Goal: Task Accomplishment & Management: Manage account settings

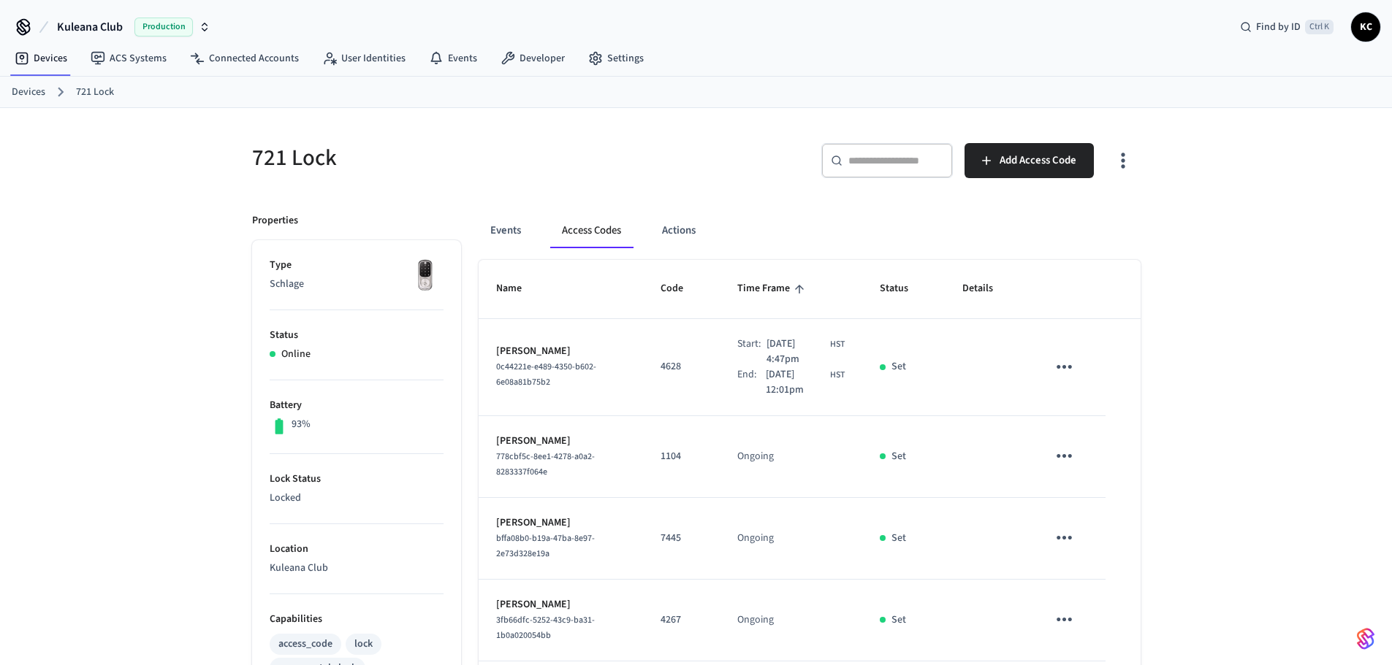
drag, startPoint x: 0, startPoint y: 0, endPoint x: 910, endPoint y: 159, distance: 924.0
click at [910, 159] on input "text" at bounding box center [895, 160] width 95 height 15
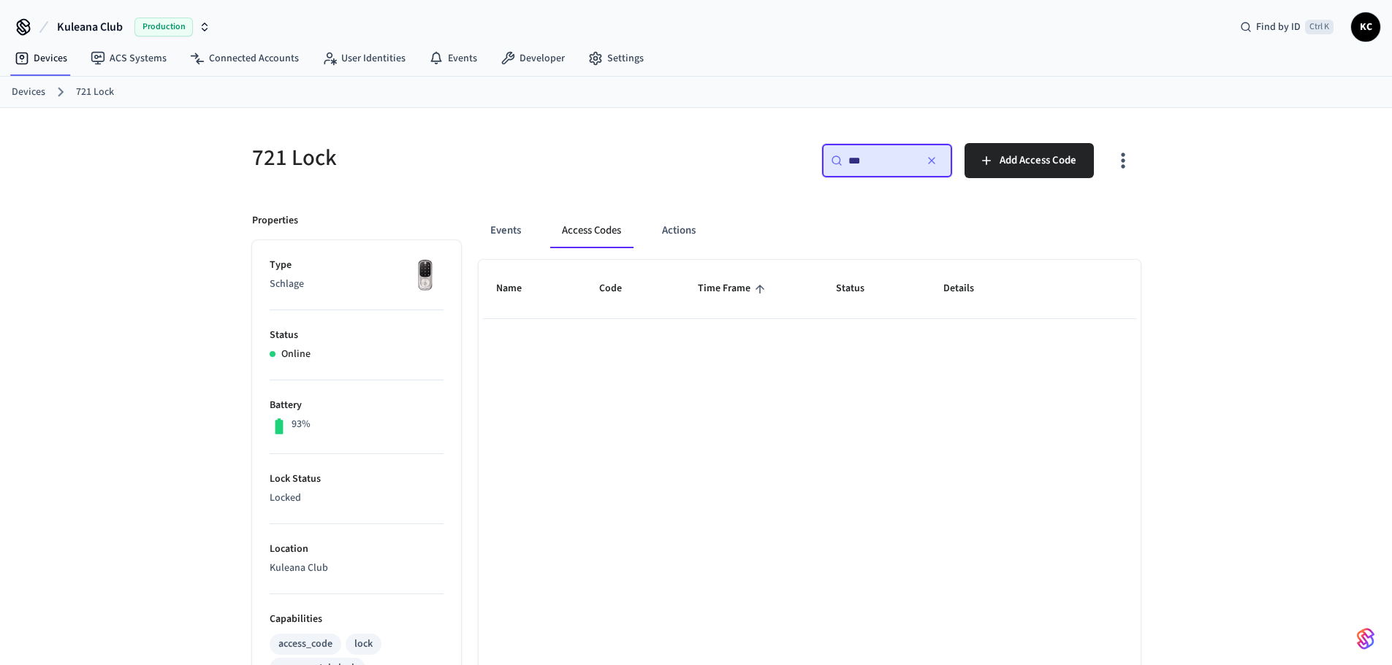
type input "***"
click at [0, 94] on div "Devices 721 Lock" at bounding box center [696, 92] width 1392 height 31
click at [23, 94] on link "Devices" at bounding box center [29, 92] width 34 height 15
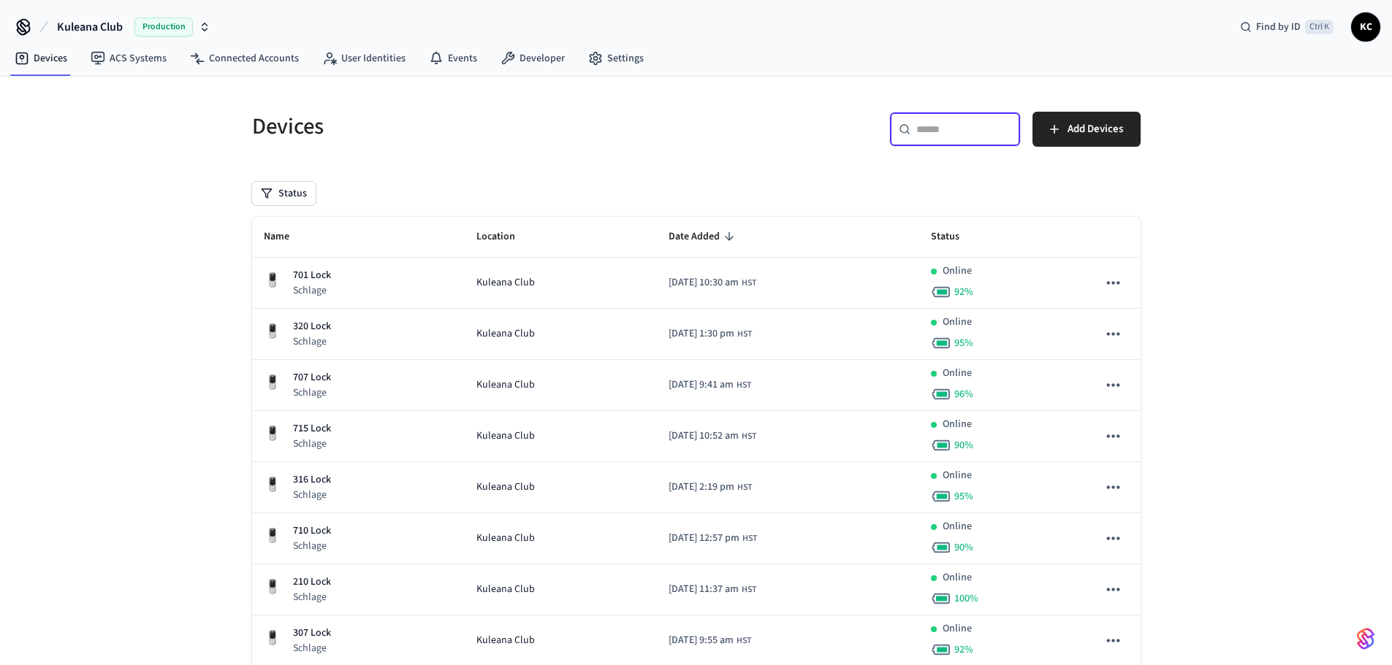
click at [945, 127] on input "text" at bounding box center [963, 129] width 95 height 15
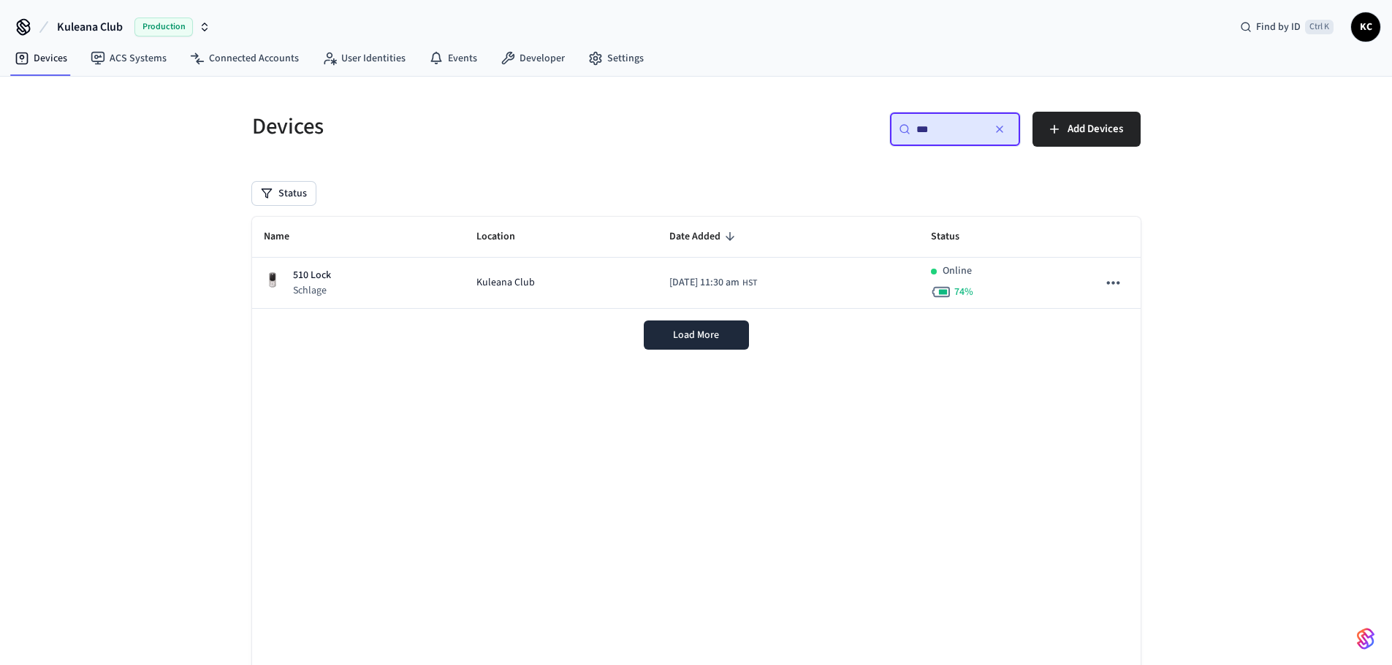
type input "***"
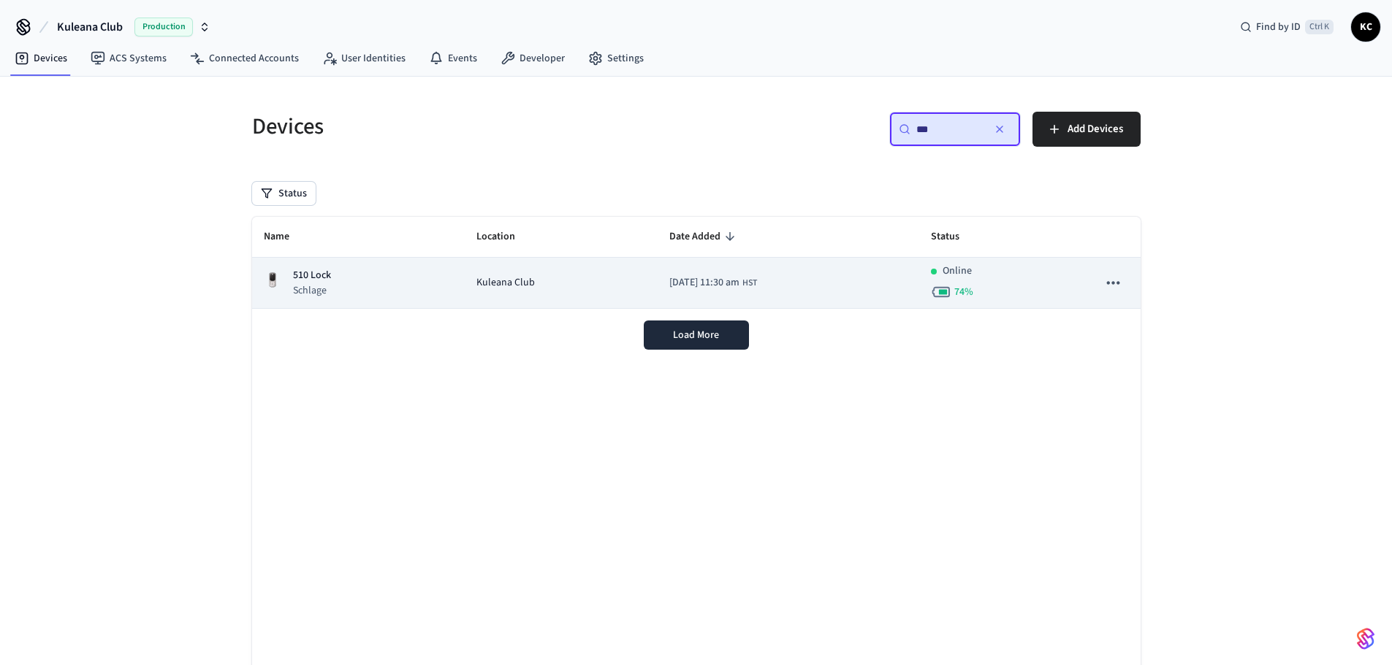
click at [573, 278] on div "Kuleana Club" at bounding box center [560, 282] width 169 height 15
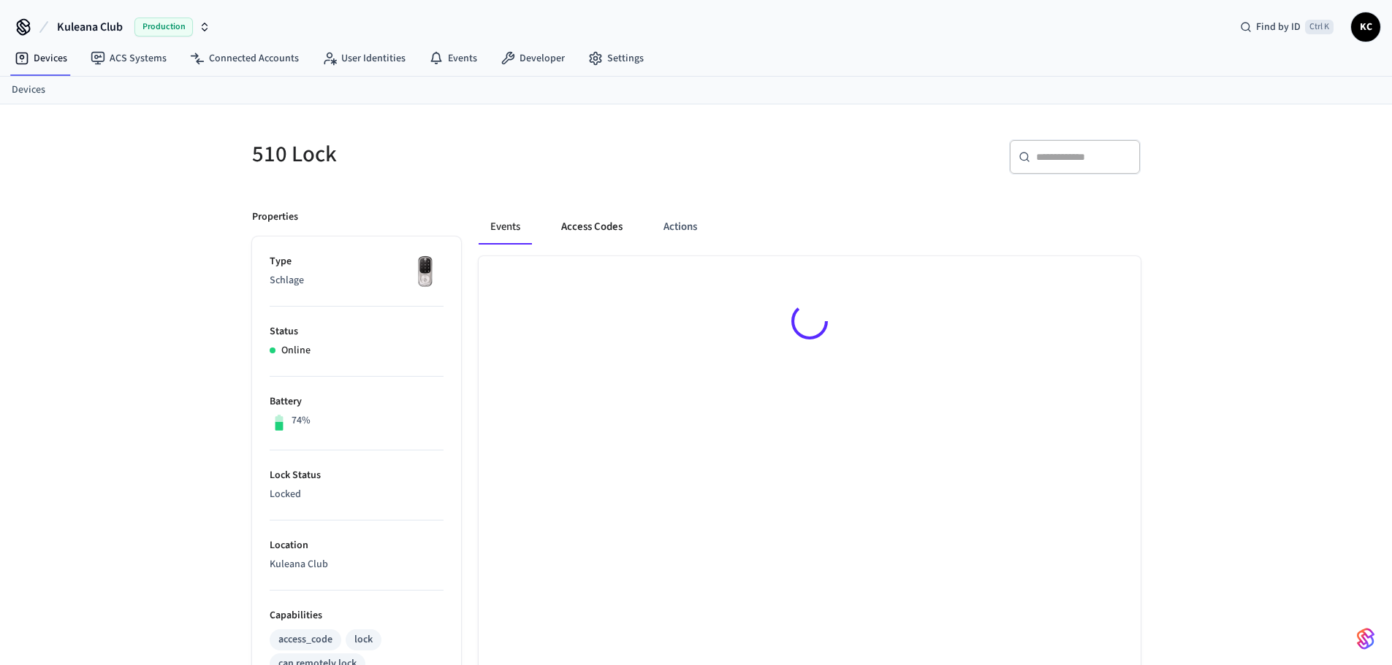
click at [604, 230] on button "Access Codes" at bounding box center [591, 227] width 85 height 35
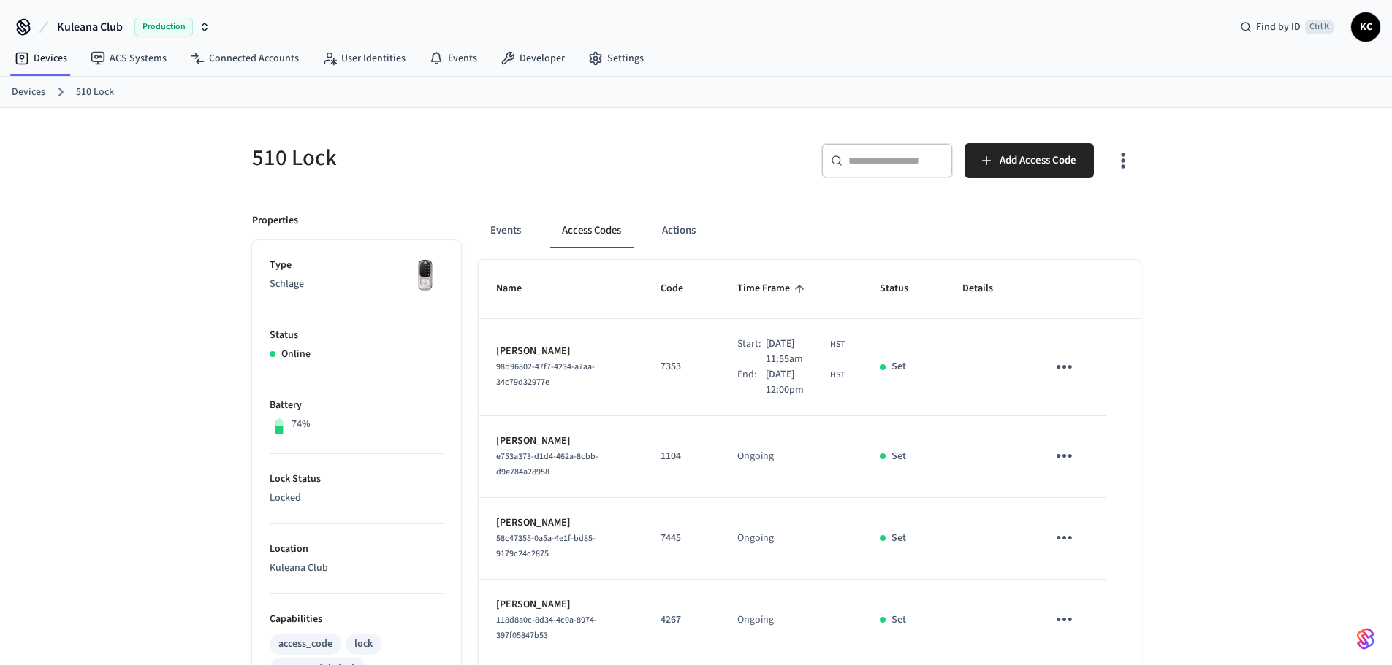
click at [1068, 365] on icon "sticky table" at bounding box center [1064, 367] width 23 height 23
click at [1117, 452] on li "Delete" at bounding box center [1098, 449] width 69 height 39
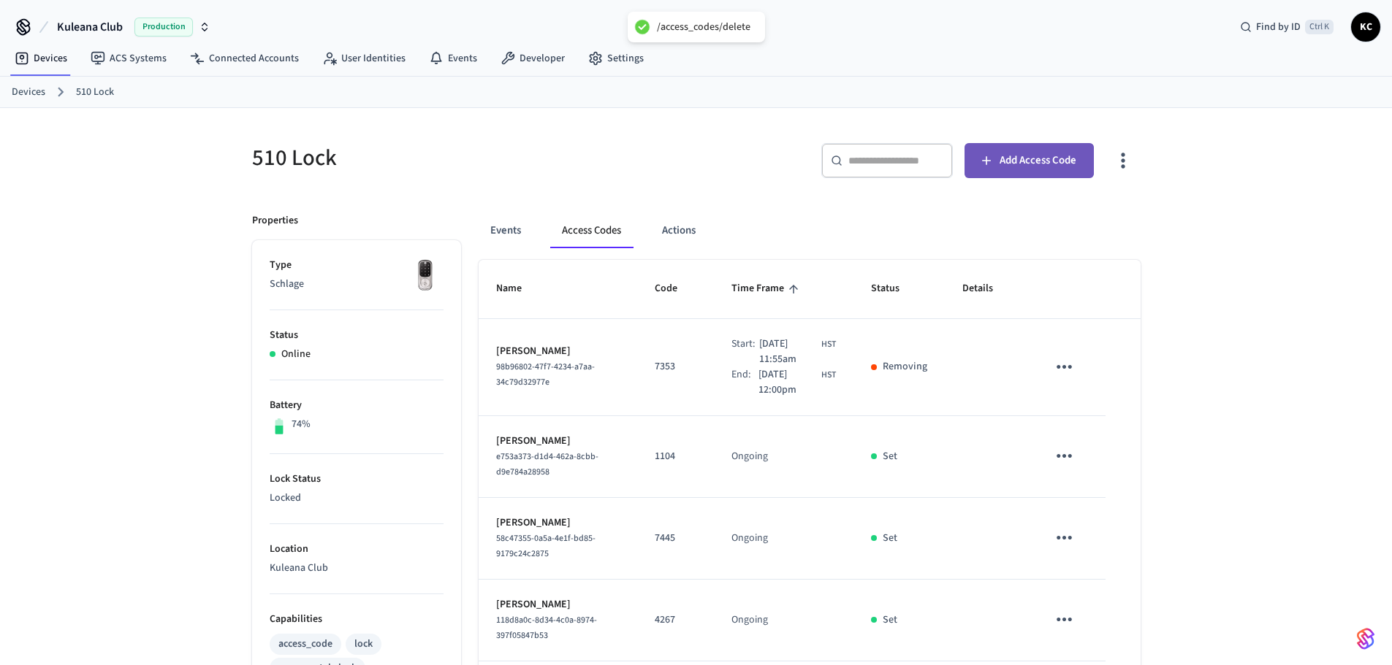
click at [1045, 164] on span "Add Access Code" at bounding box center [1037, 160] width 77 height 19
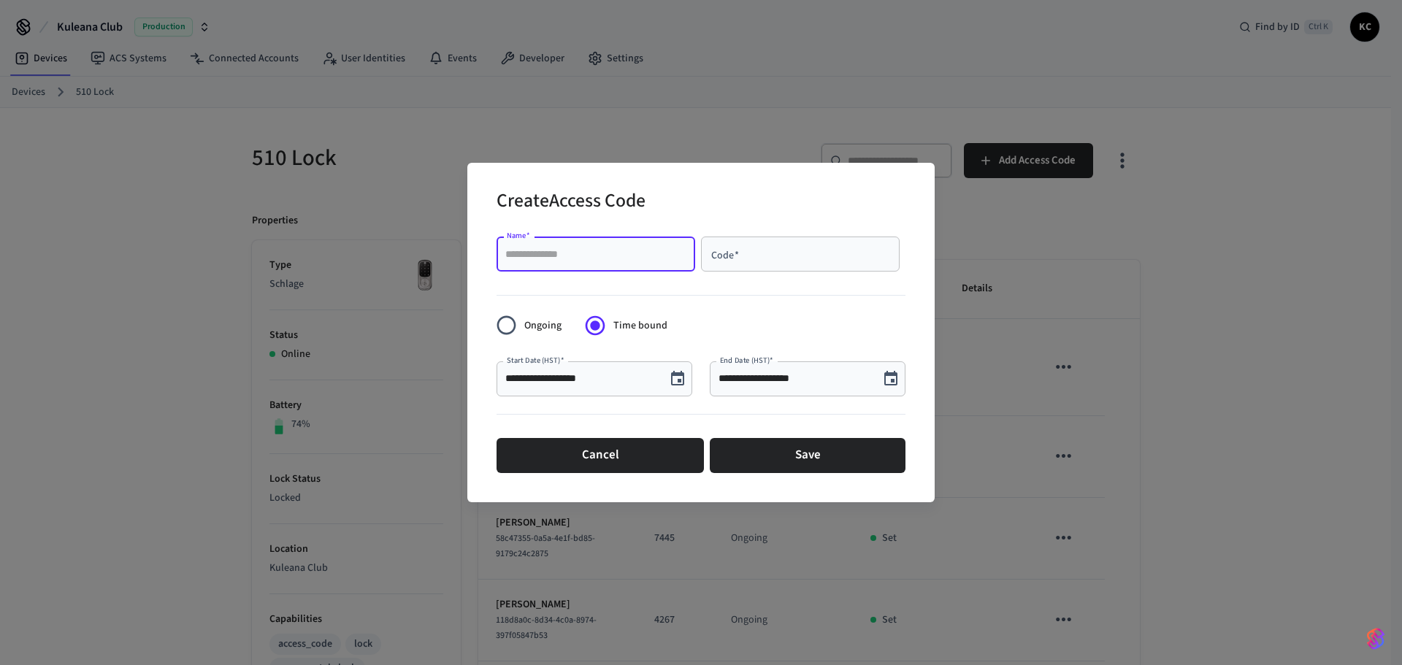
click at [569, 248] on input "Name   *" at bounding box center [595, 254] width 181 height 15
type input "*******"
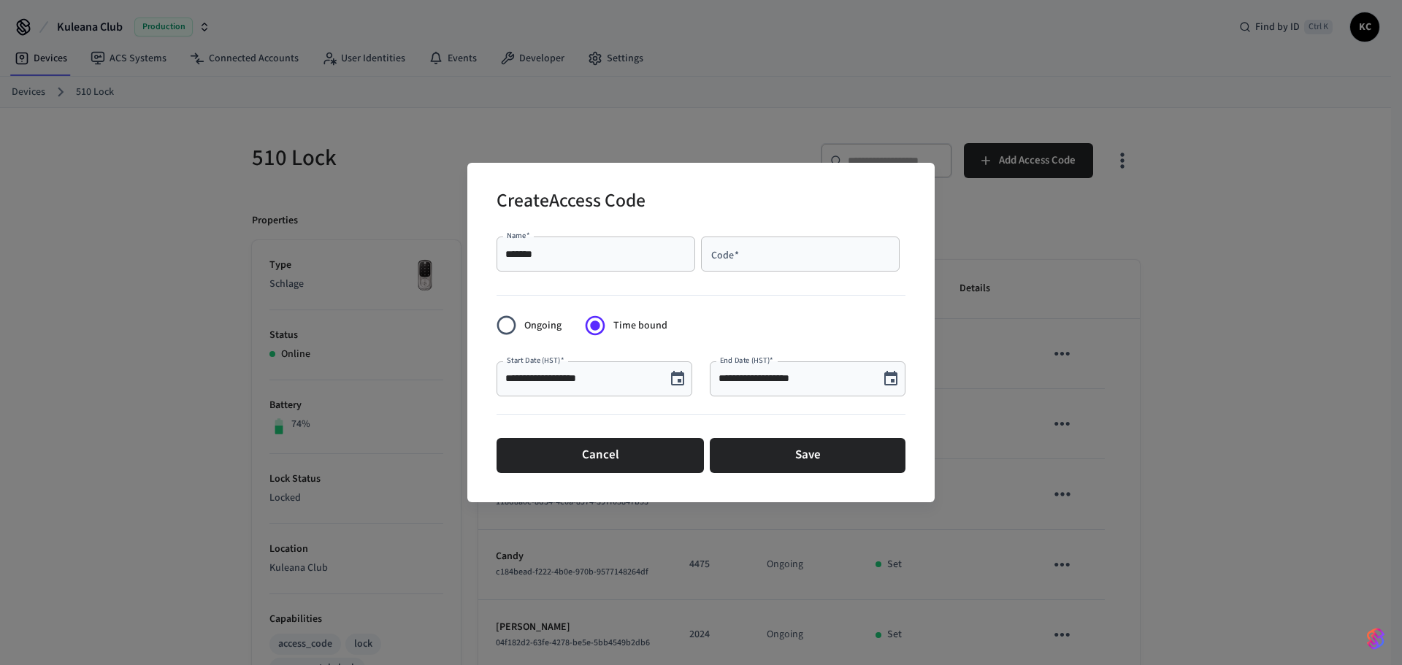
click at [860, 274] on div "Code   * Code   *" at bounding box center [803, 257] width 205 height 41
click at [742, 245] on div "Code   *" at bounding box center [800, 254] width 199 height 35
type input "****"
click at [896, 380] on icon "Choose date, selected date is Oct 3, 2025" at bounding box center [891, 379] width 18 height 18
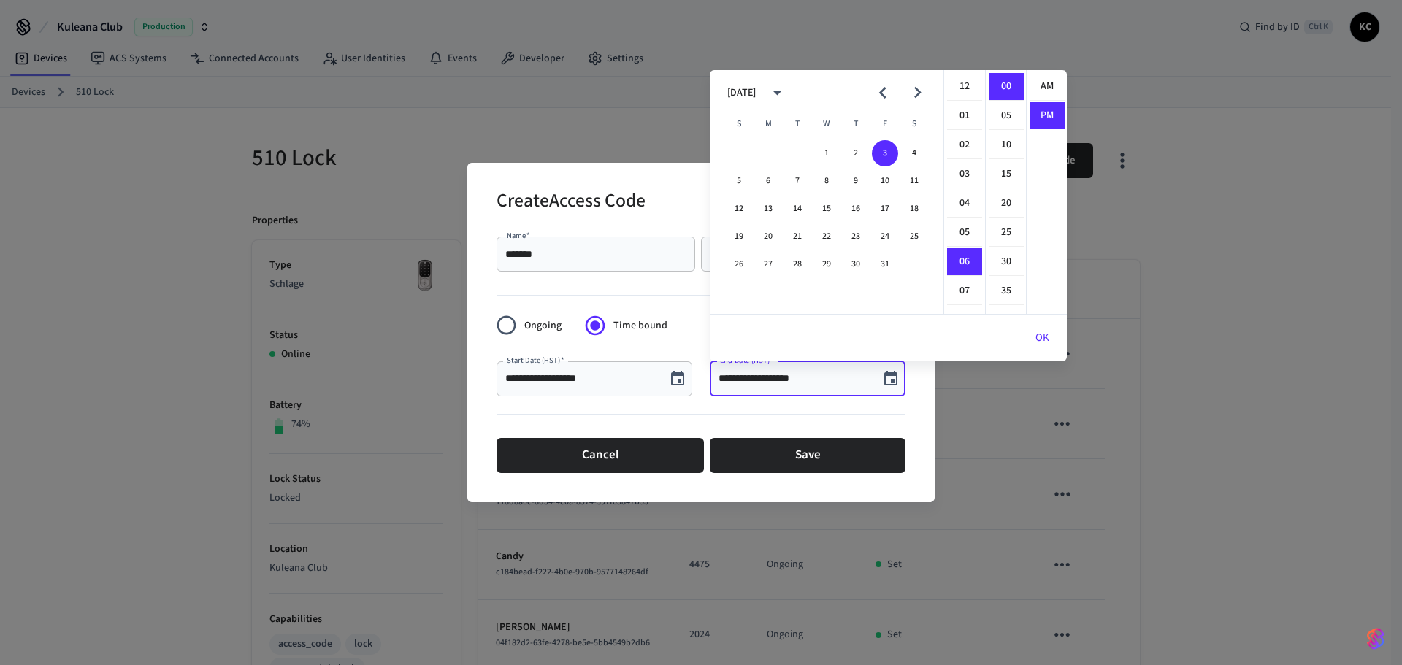
scroll to position [27, 0]
click at [888, 184] on button "10" at bounding box center [885, 181] width 26 height 26
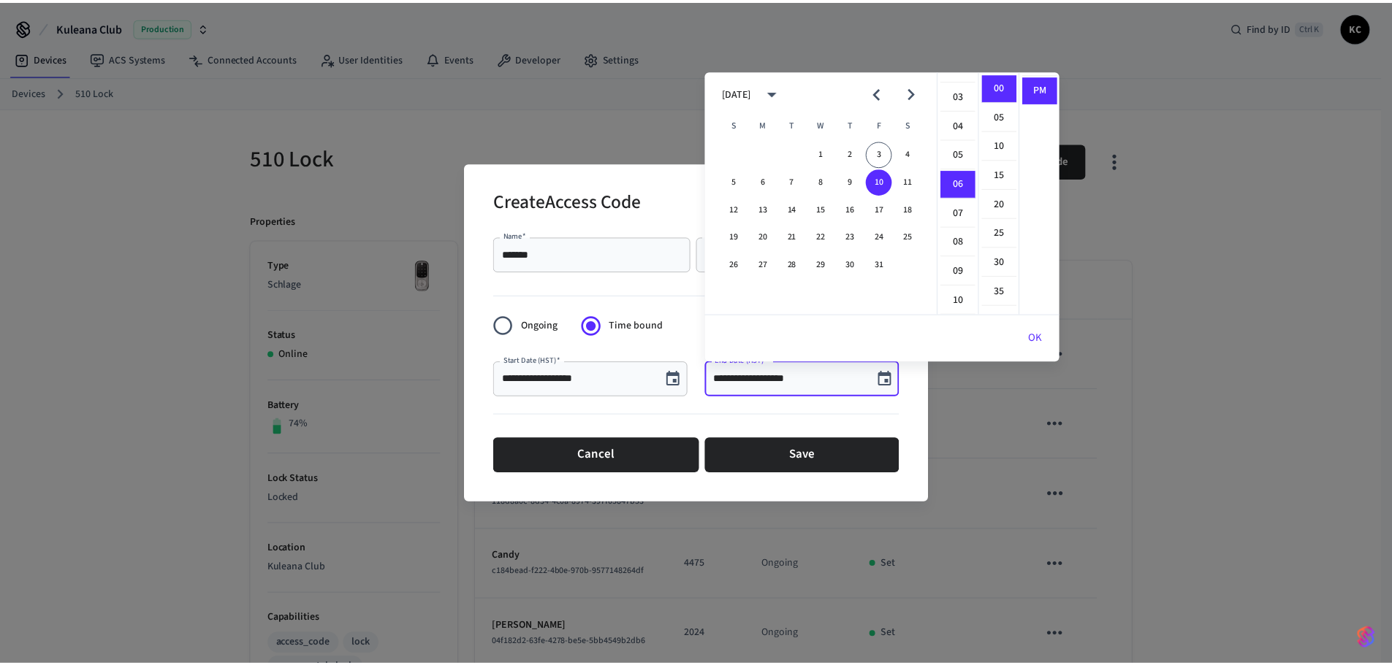
scroll to position [0, 0]
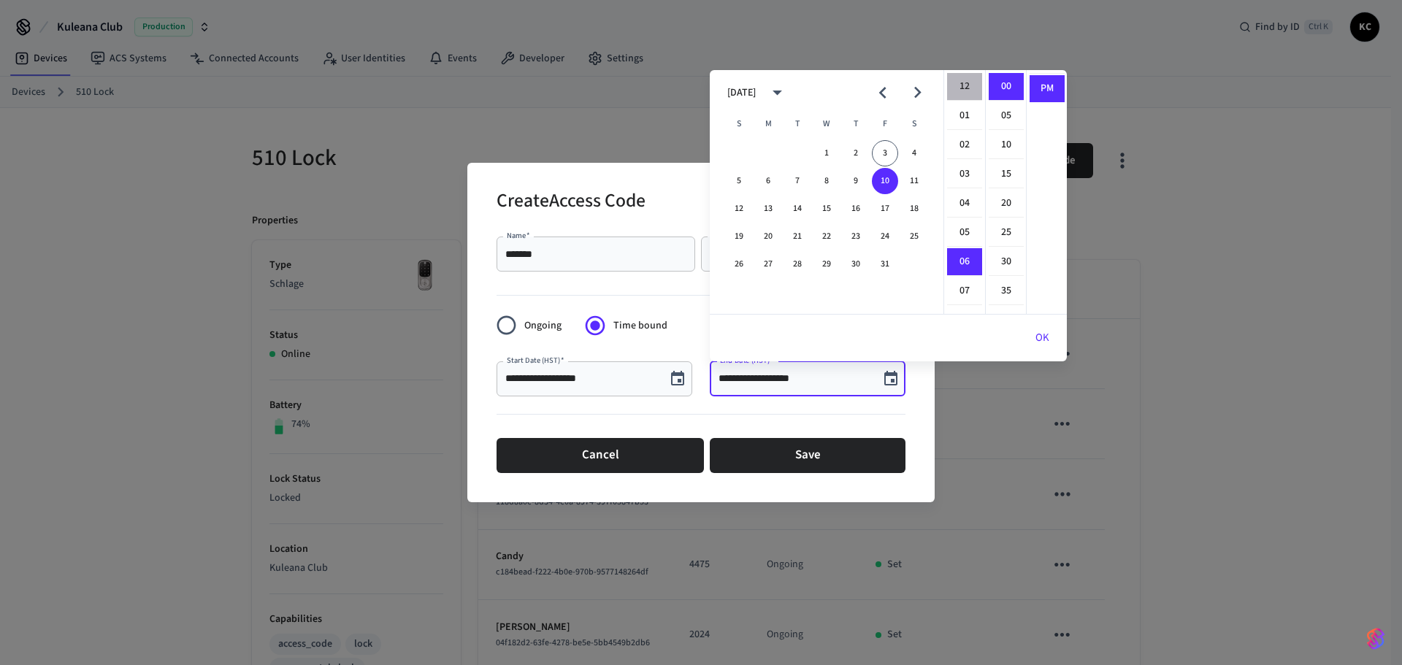
click at [966, 90] on li "12" at bounding box center [964, 87] width 35 height 28
type input "**********"
click at [1008, 90] on li "00" at bounding box center [1006, 87] width 35 height 28
click at [1047, 340] on button "OK" at bounding box center [1042, 338] width 49 height 35
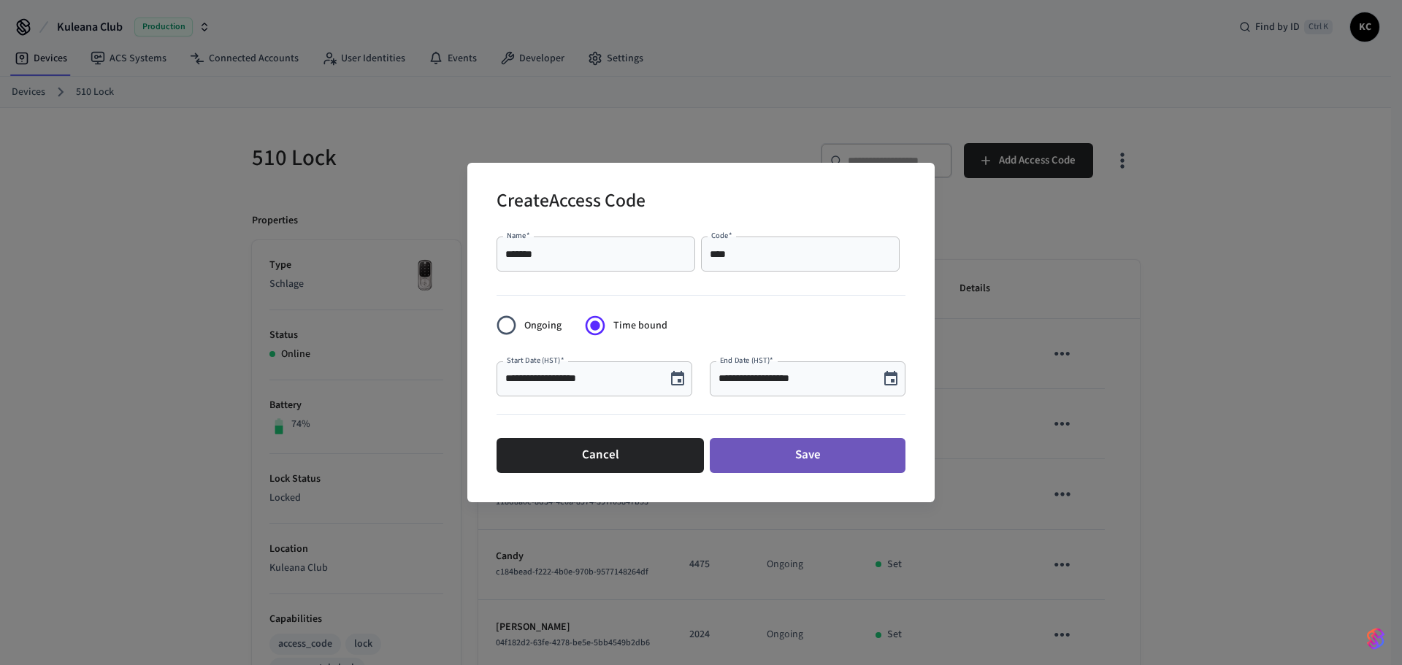
click at [838, 452] on button "Save" at bounding box center [808, 455] width 196 height 35
